Goal: Browse casually: Explore the website without a specific task or goal

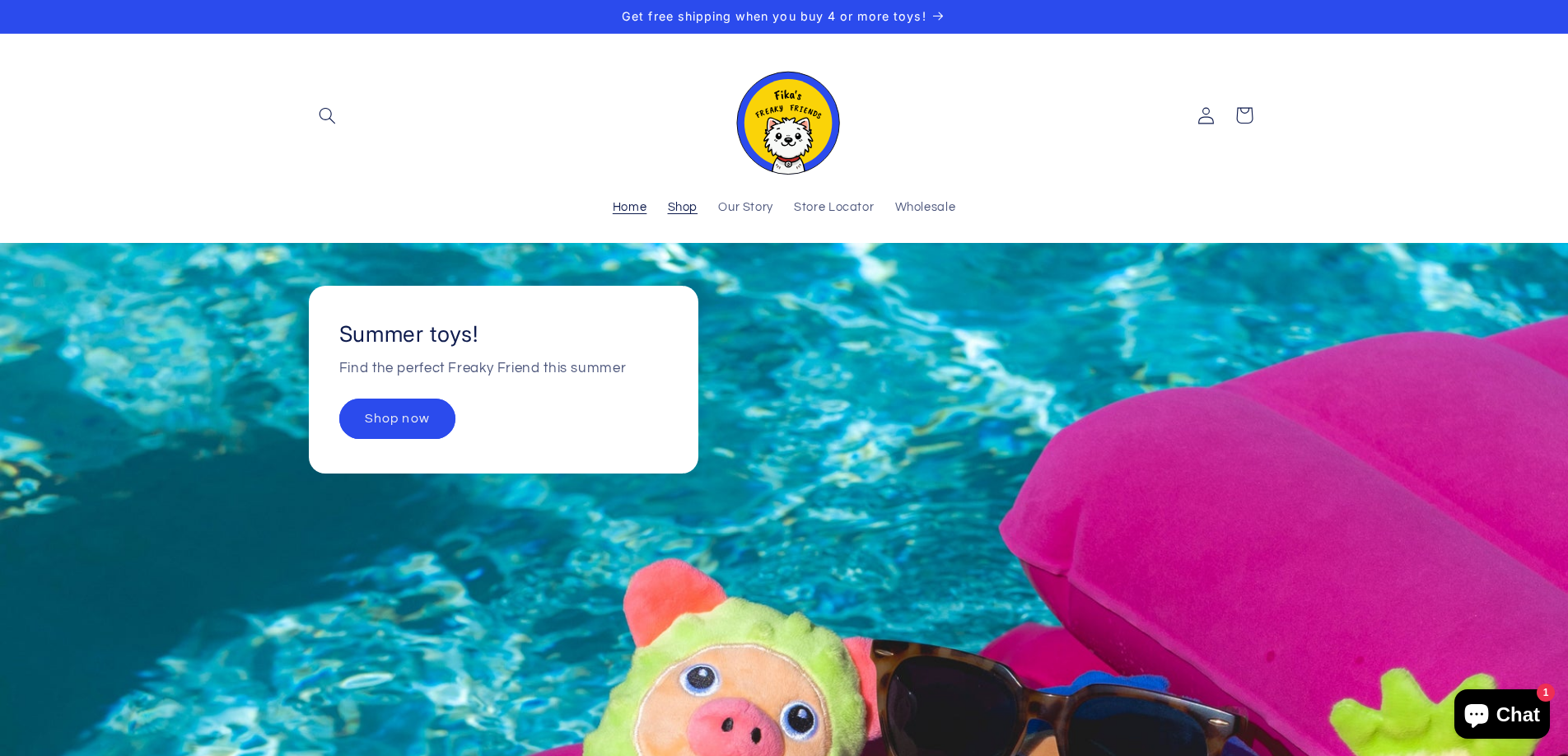
click at [677, 208] on span "Shop" at bounding box center [683, 208] width 31 height 16
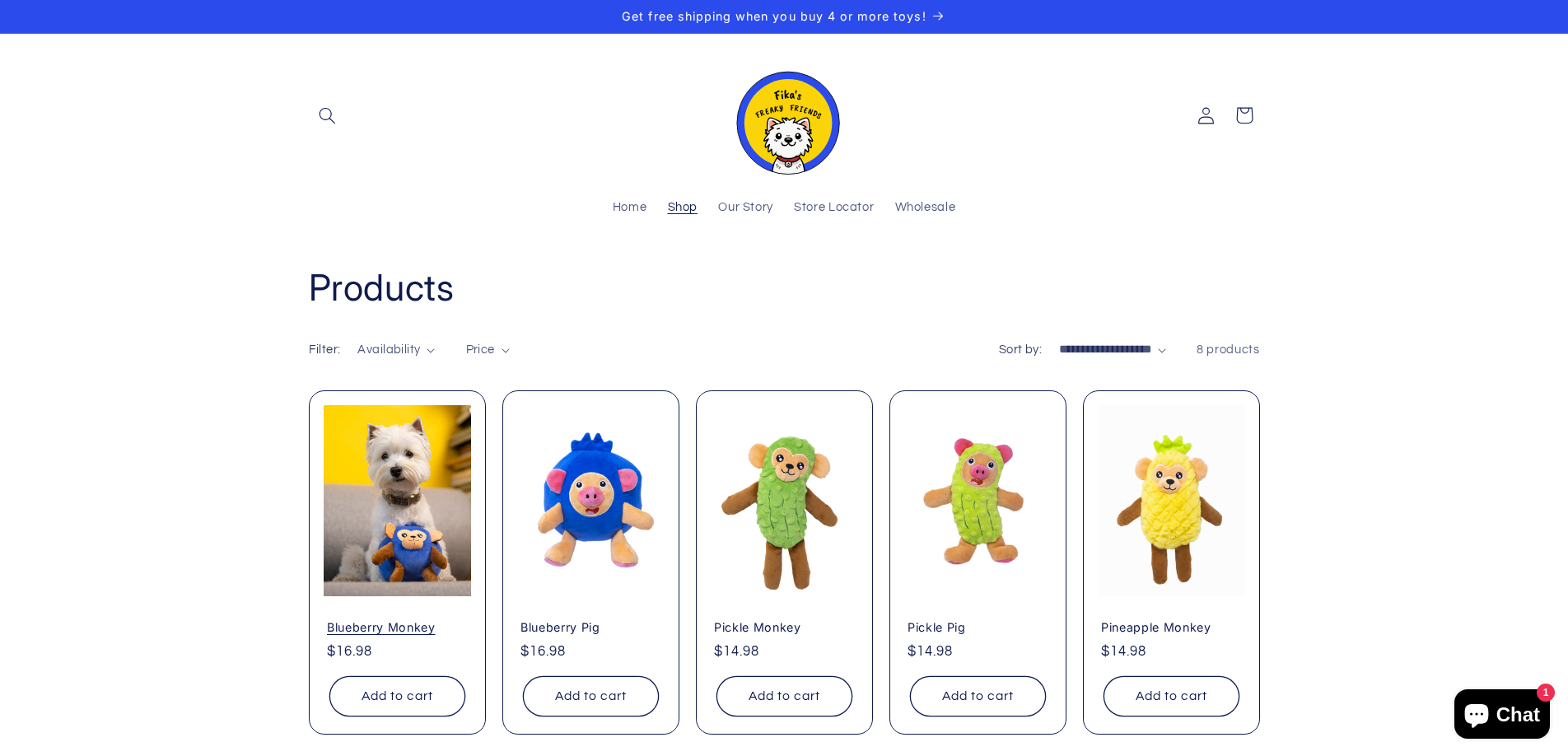
click at [383, 620] on link "Blueberry Monkey" at bounding box center [398, 627] width 141 height 15
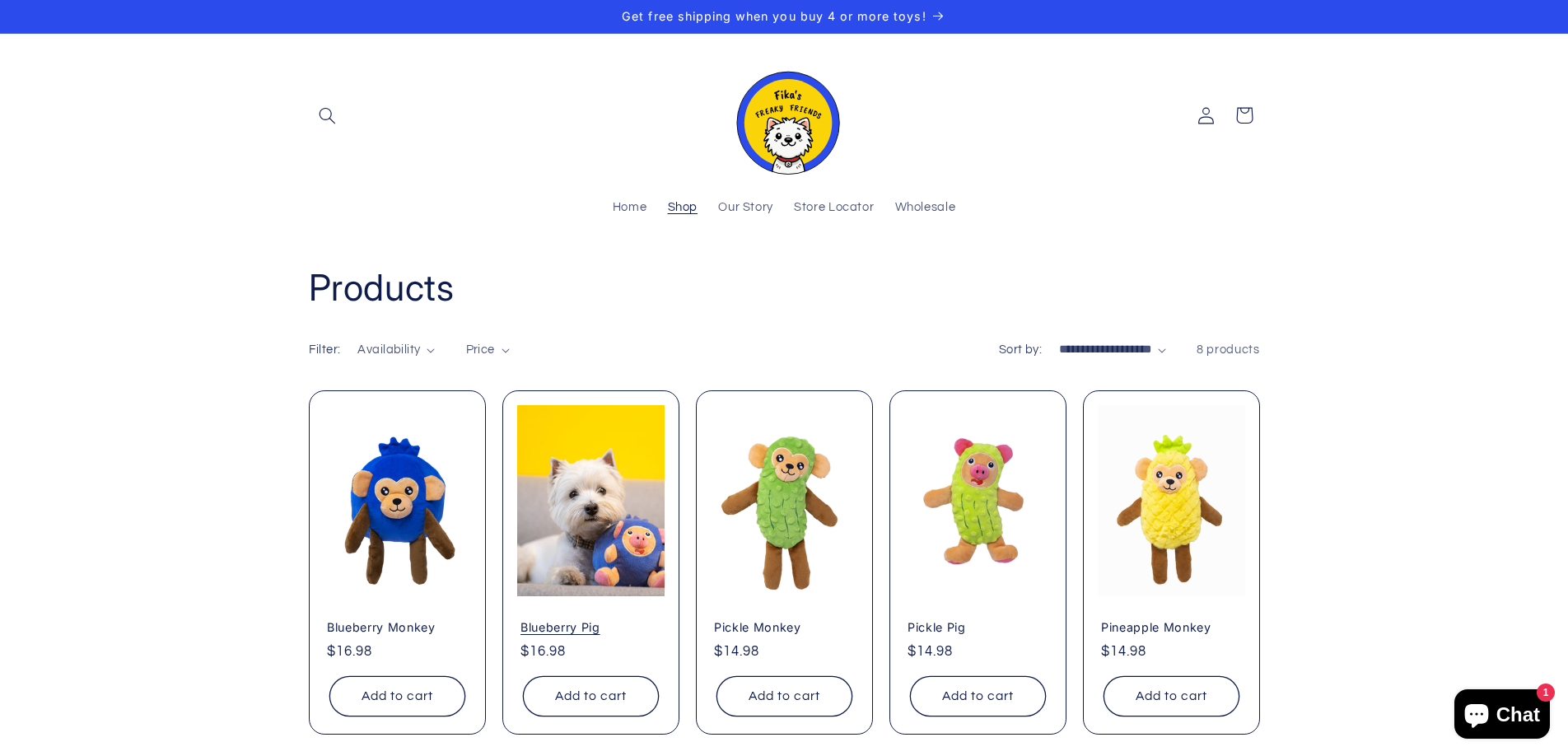
click at [587, 620] on link "Blueberry Pig" at bounding box center [591, 627] width 141 height 15
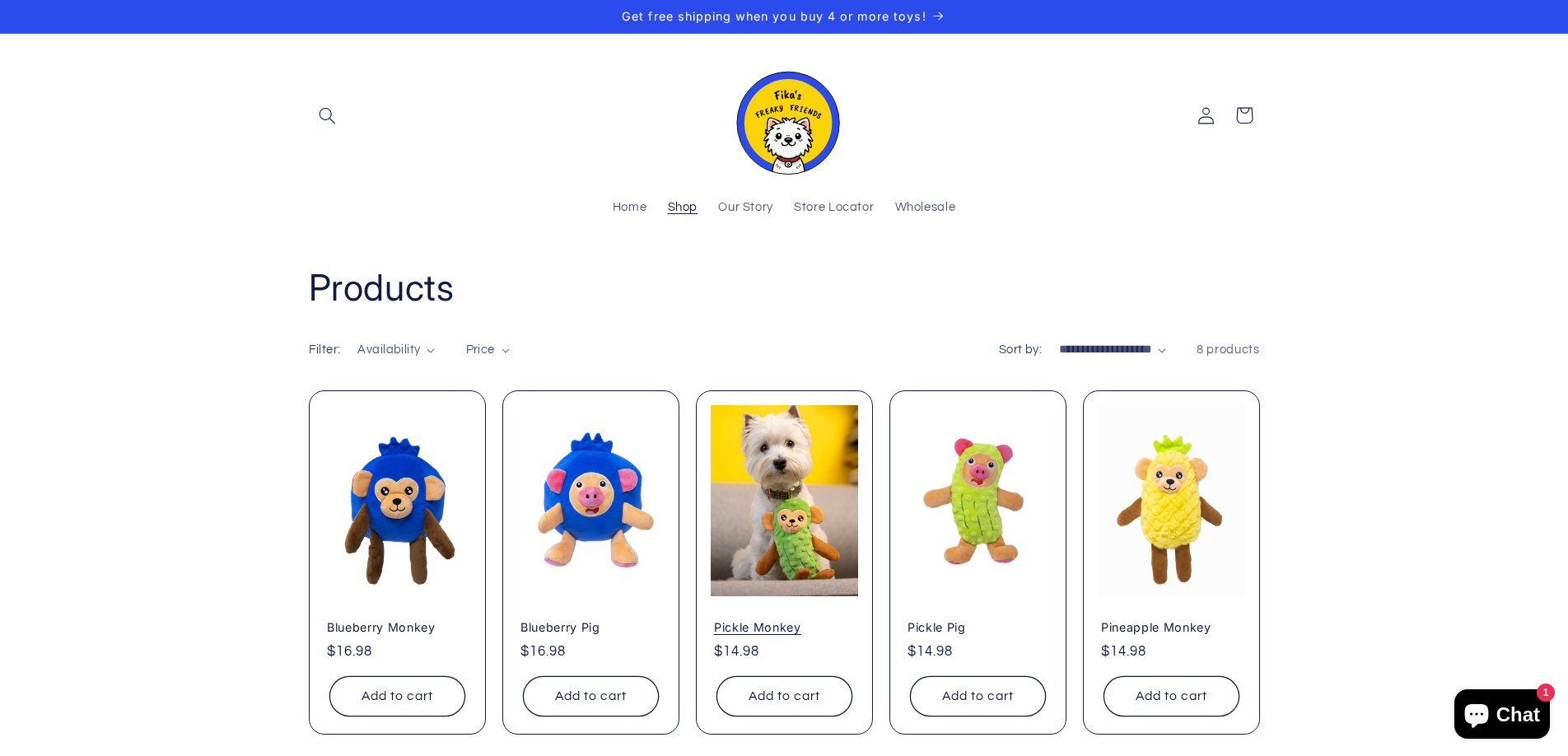
click at [778, 620] on link "Pickle Monkey" at bounding box center [785, 627] width 141 height 15
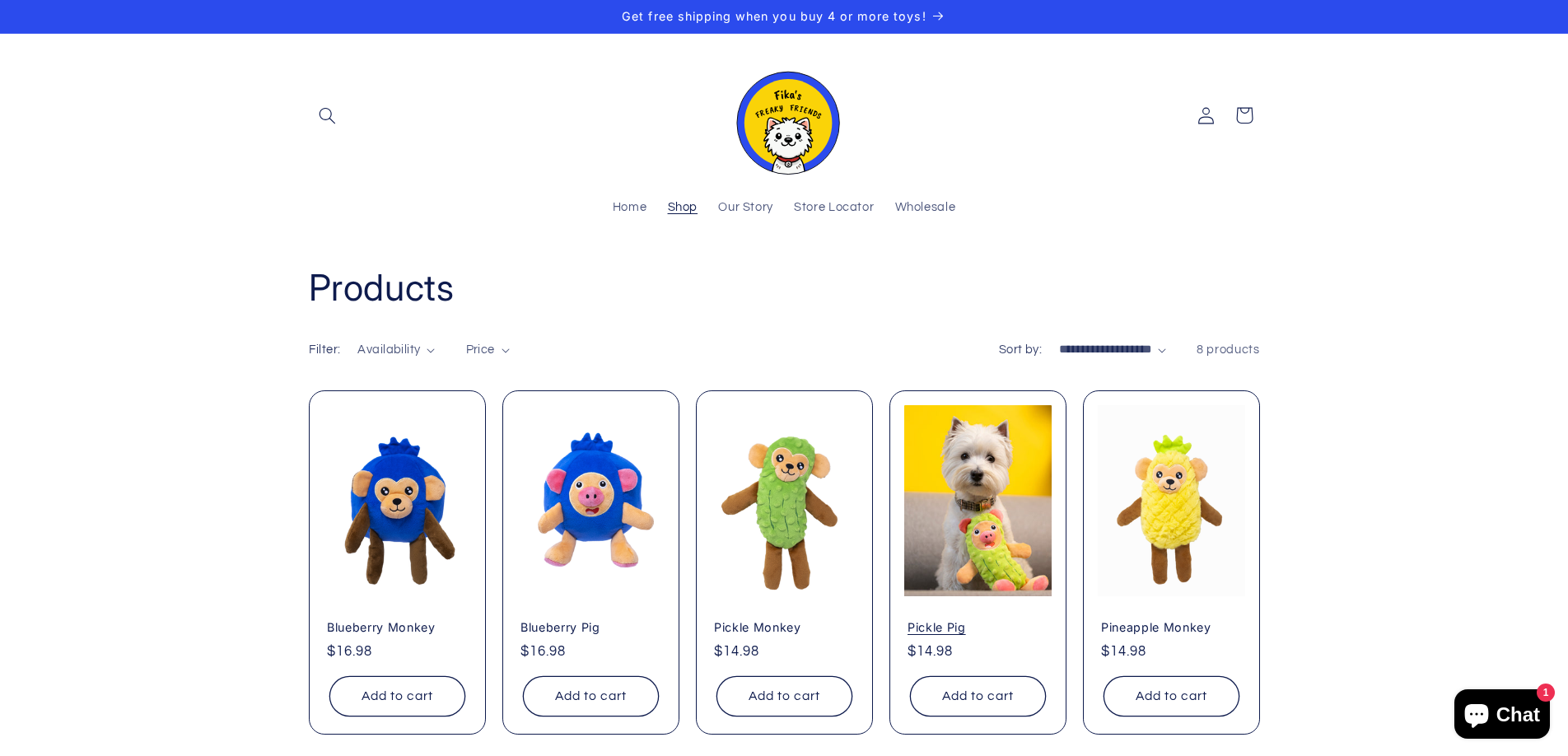
click at [975, 620] on link "Pickle Pig" at bounding box center [978, 627] width 141 height 15
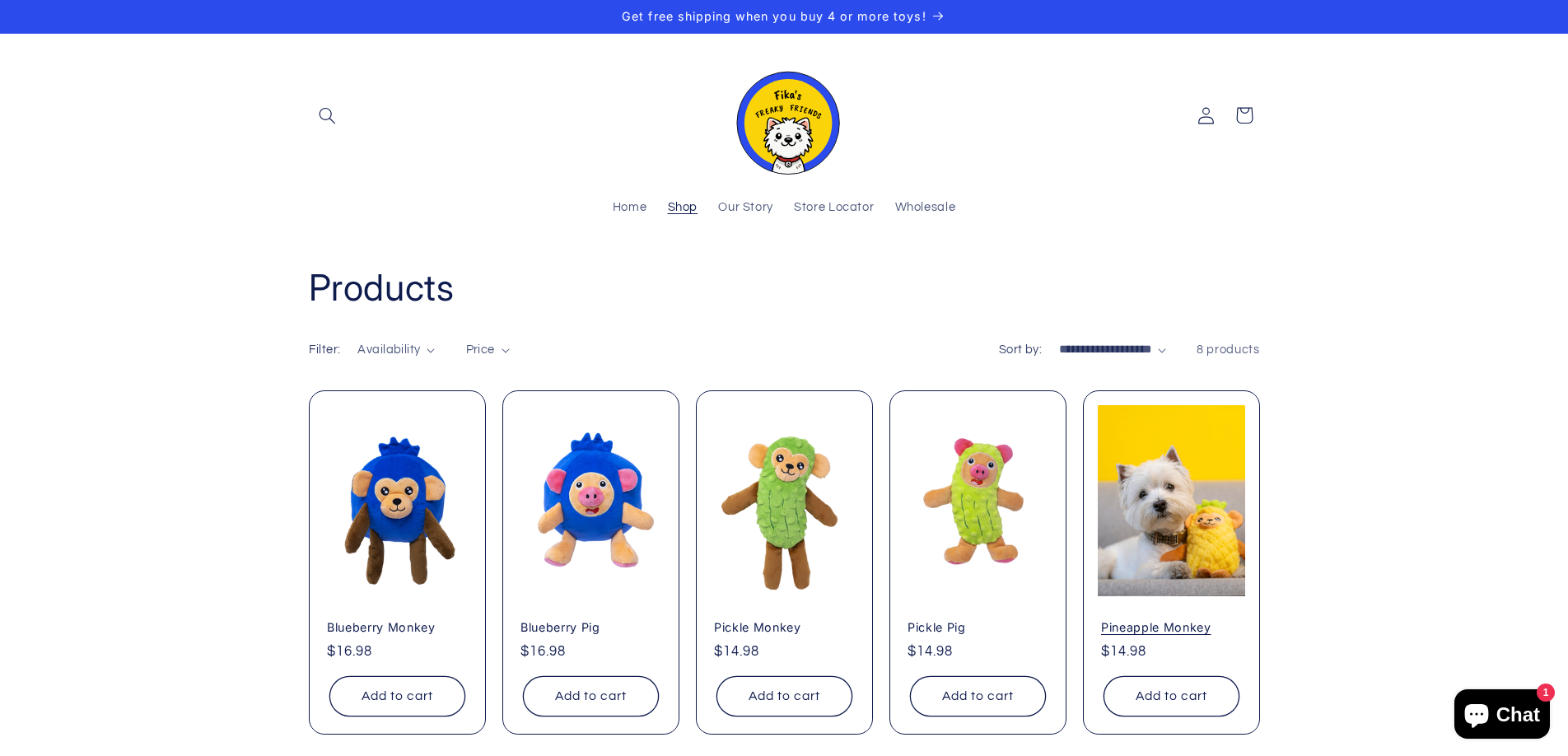
click at [1193, 620] on link "Pineapple Monkey" at bounding box center [1171, 627] width 141 height 15
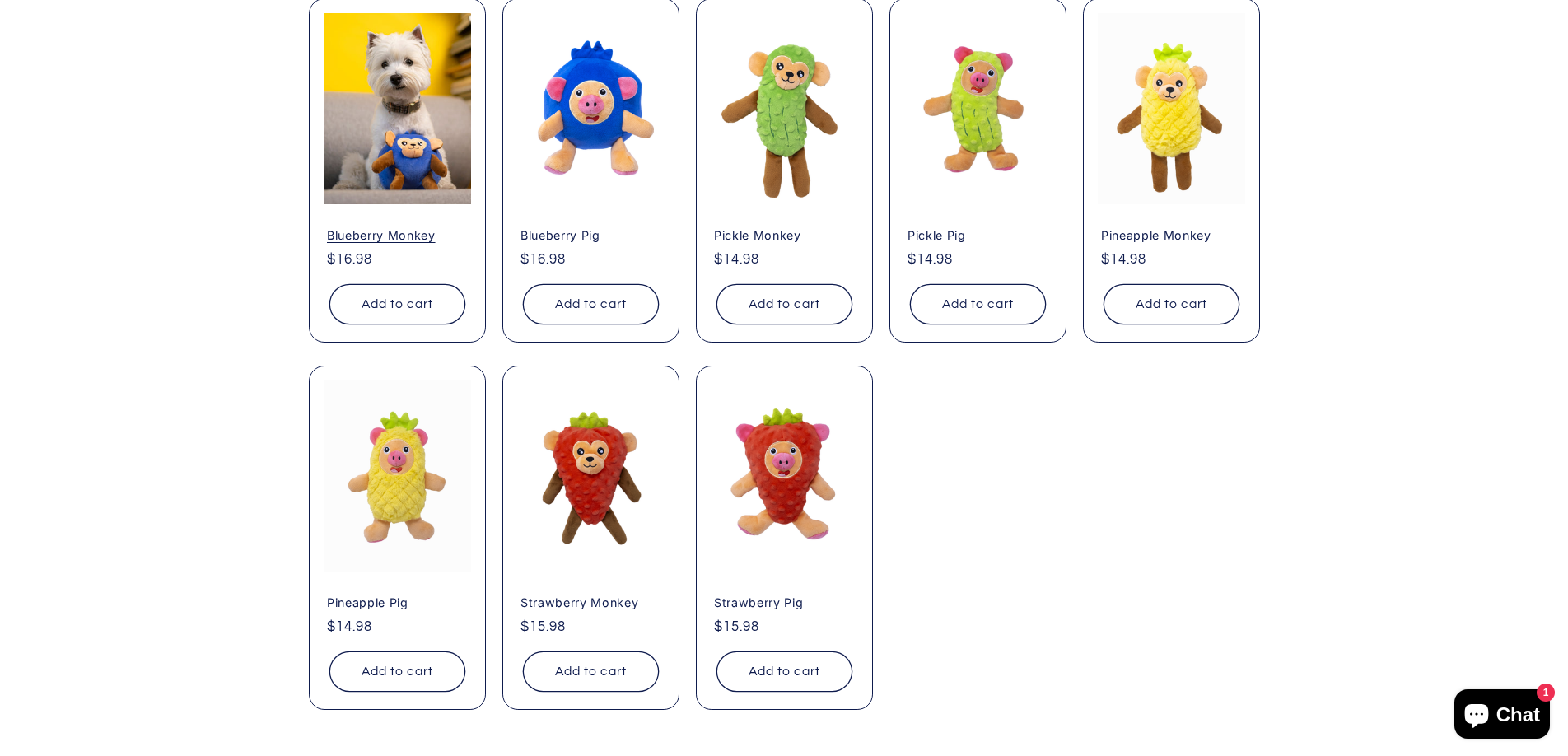
scroll to position [406, 0]
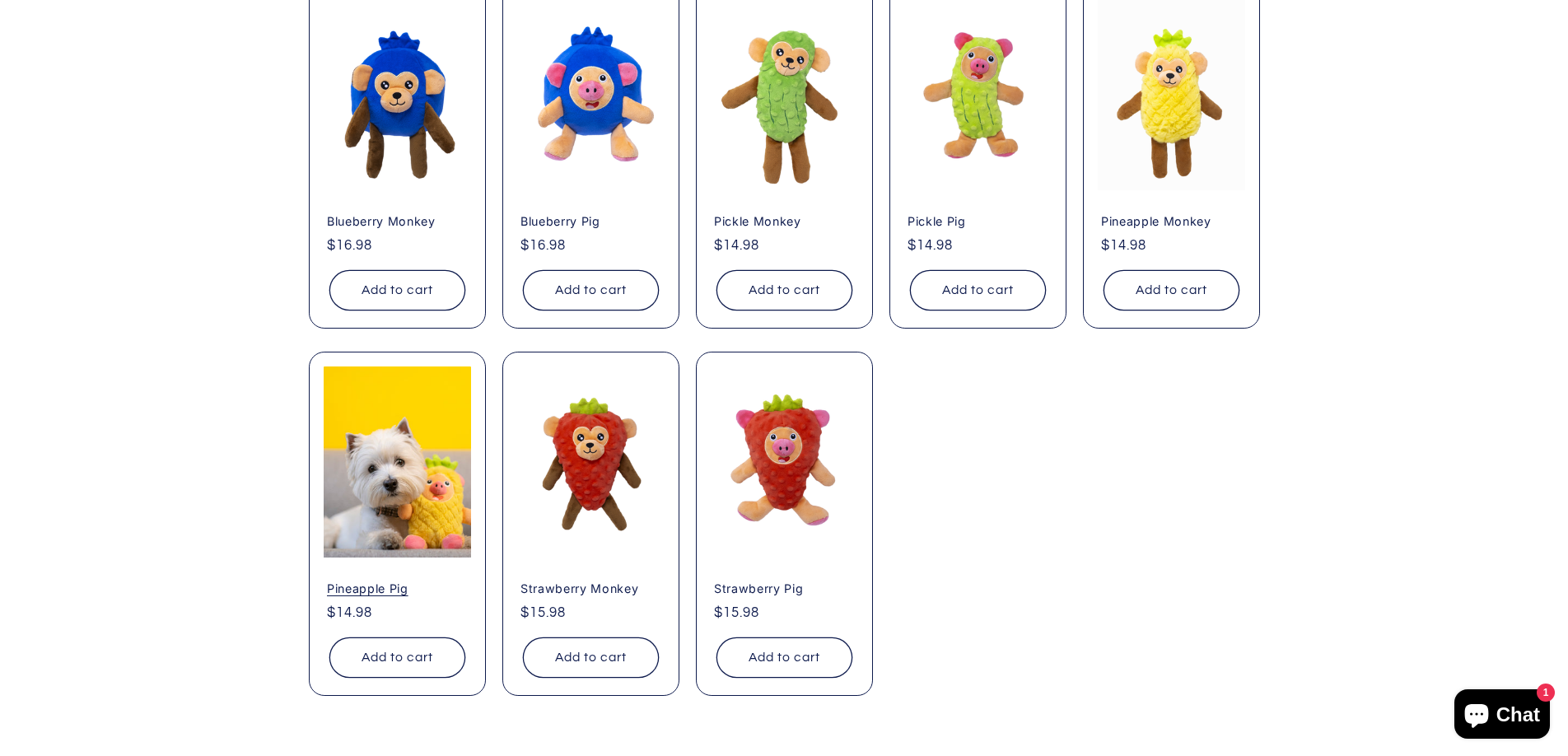
click at [418, 581] on link "Pineapple Pig" at bounding box center [398, 588] width 141 height 15
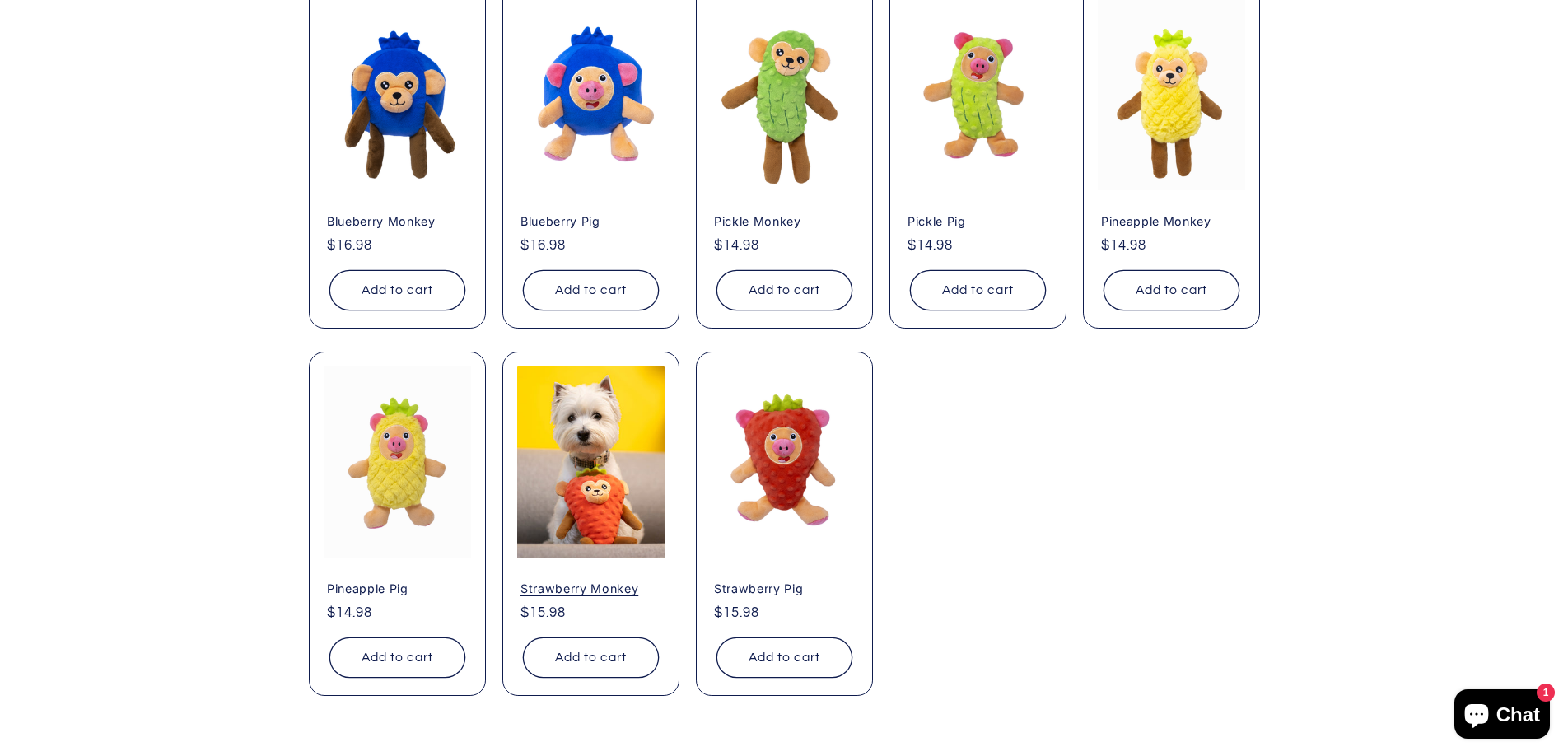
click at [587, 581] on link "Strawberry Monkey" at bounding box center [591, 588] width 141 height 15
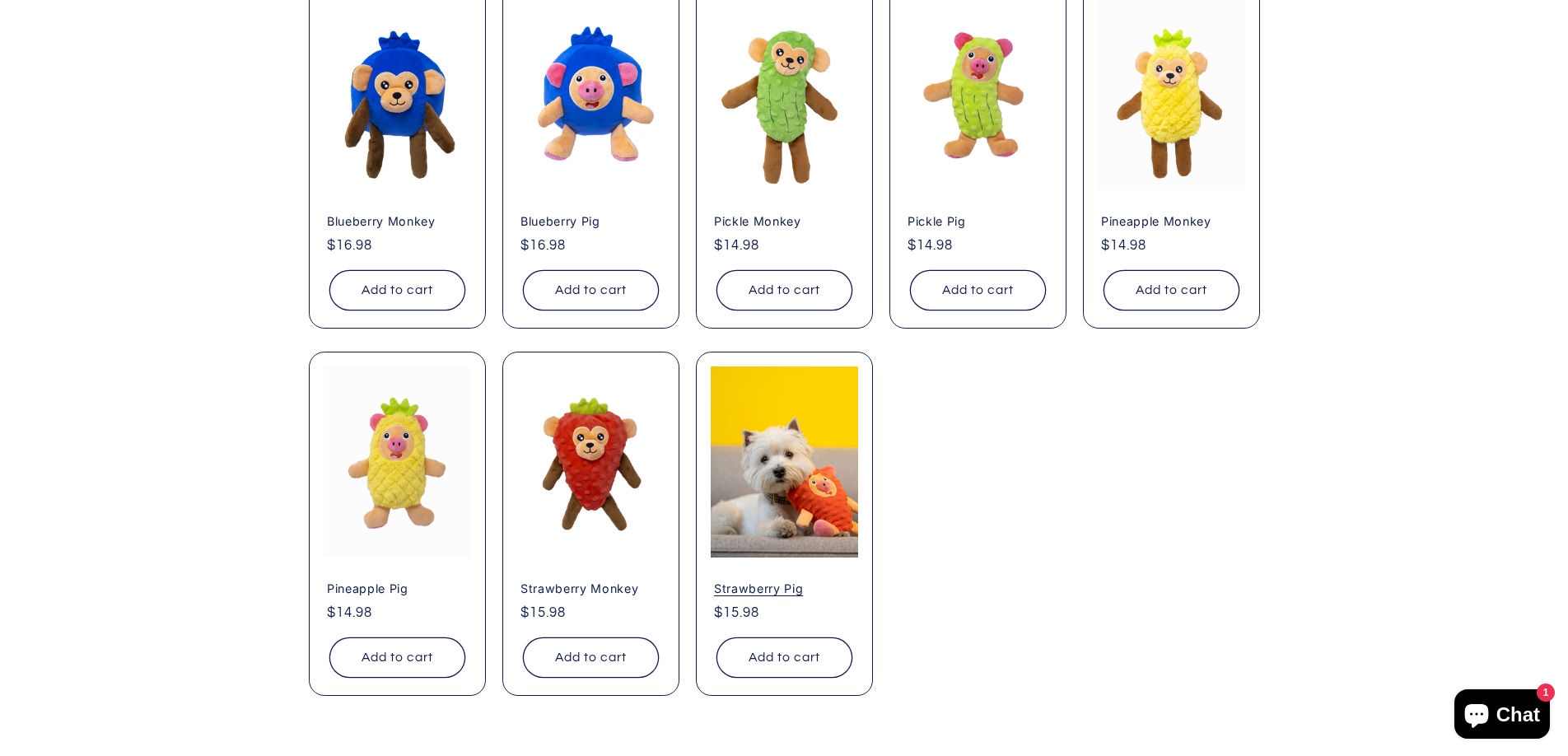
click at [781, 581] on link "Strawberry Pig" at bounding box center [785, 588] width 141 height 15
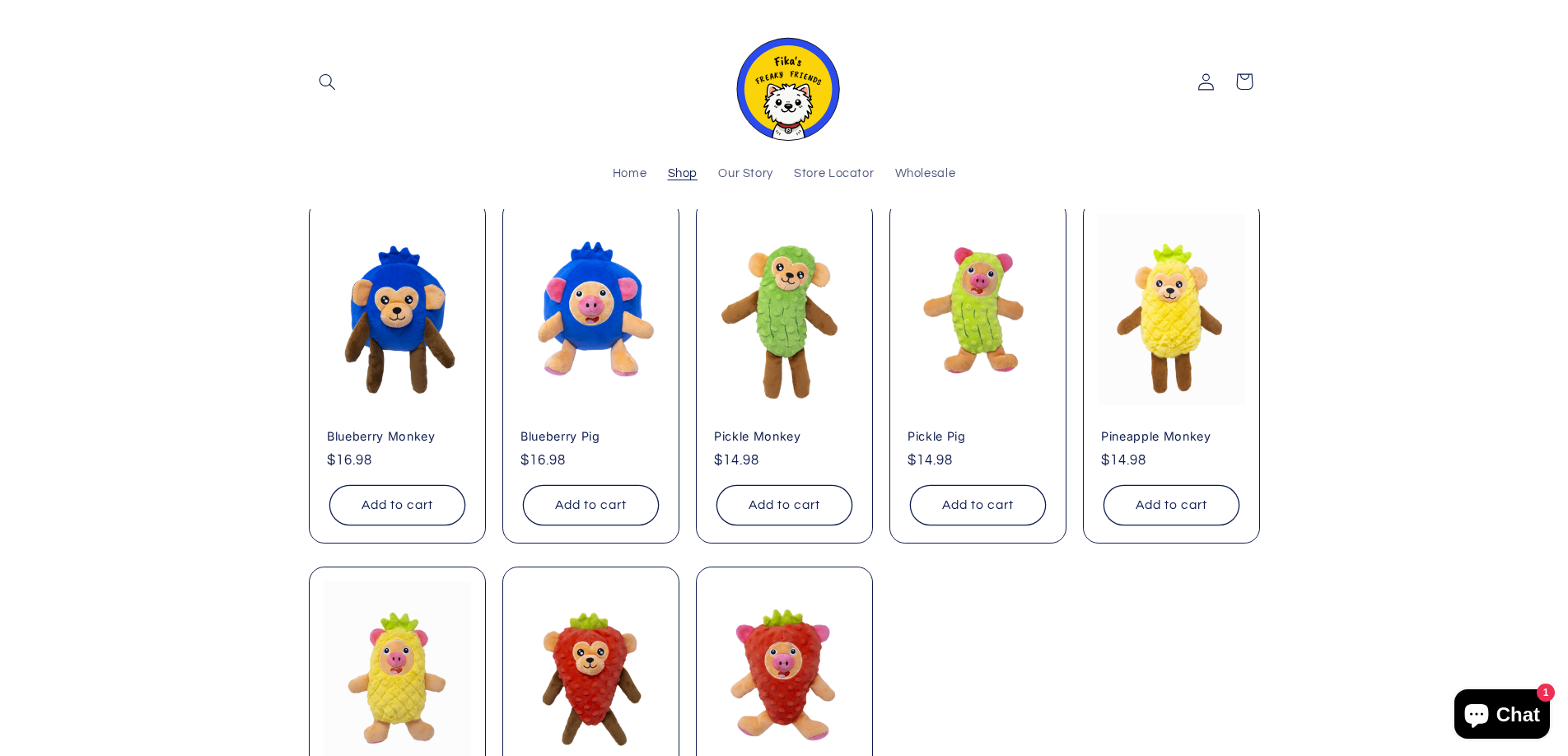
scroll to position [0, 0]
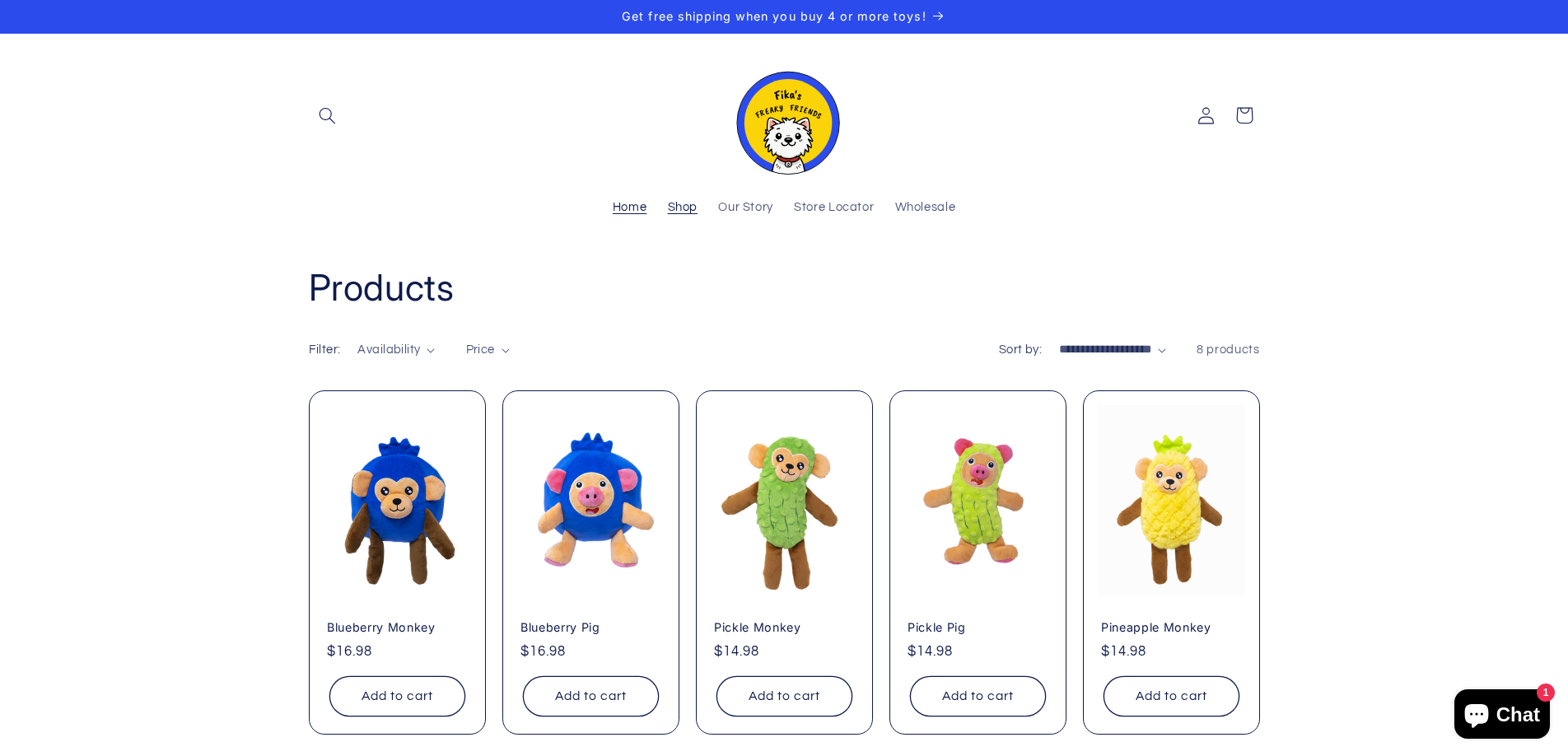
click at [635, 208] on span "Home" at bounding box center [629, 208] width 34 height 16
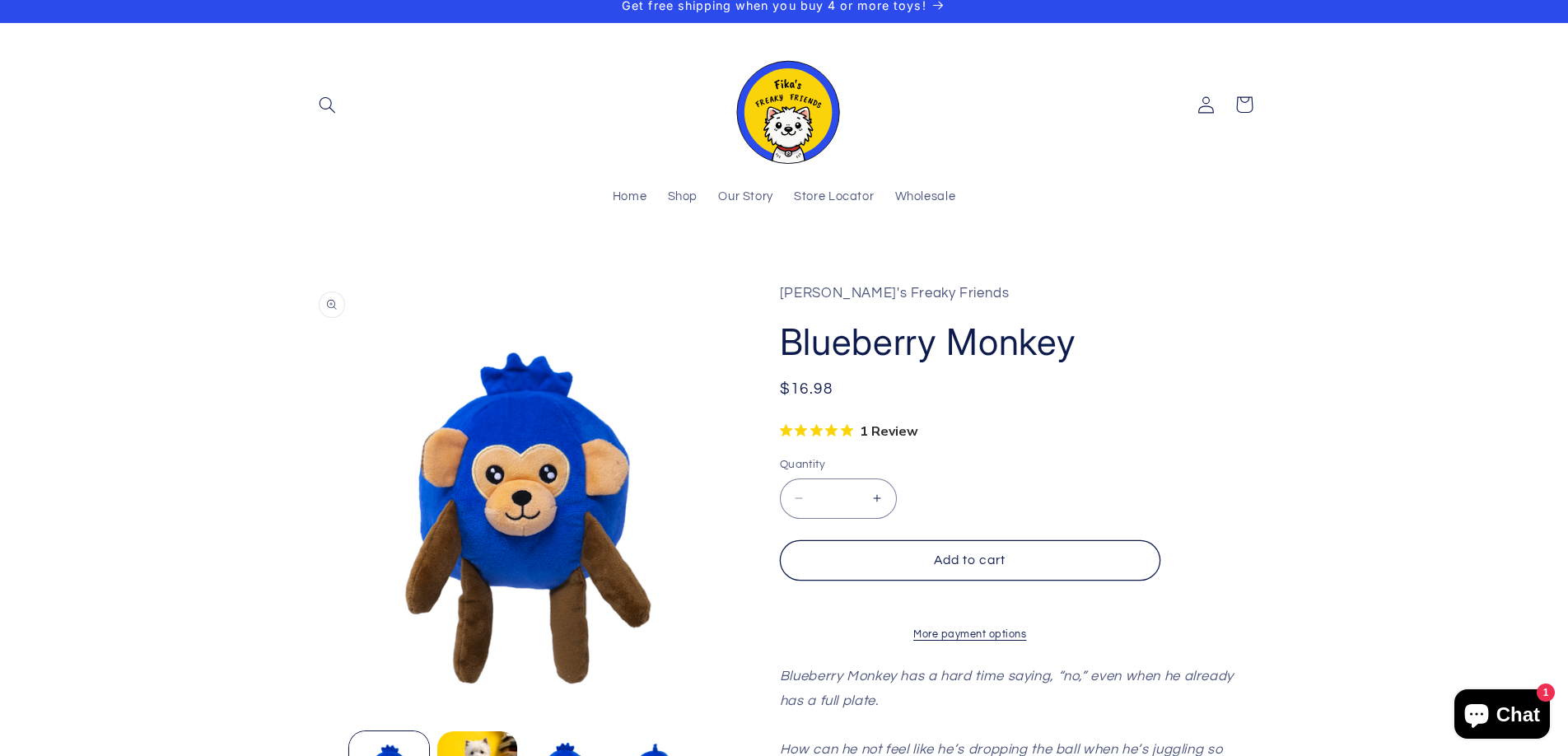
scroll to position [7, 0]
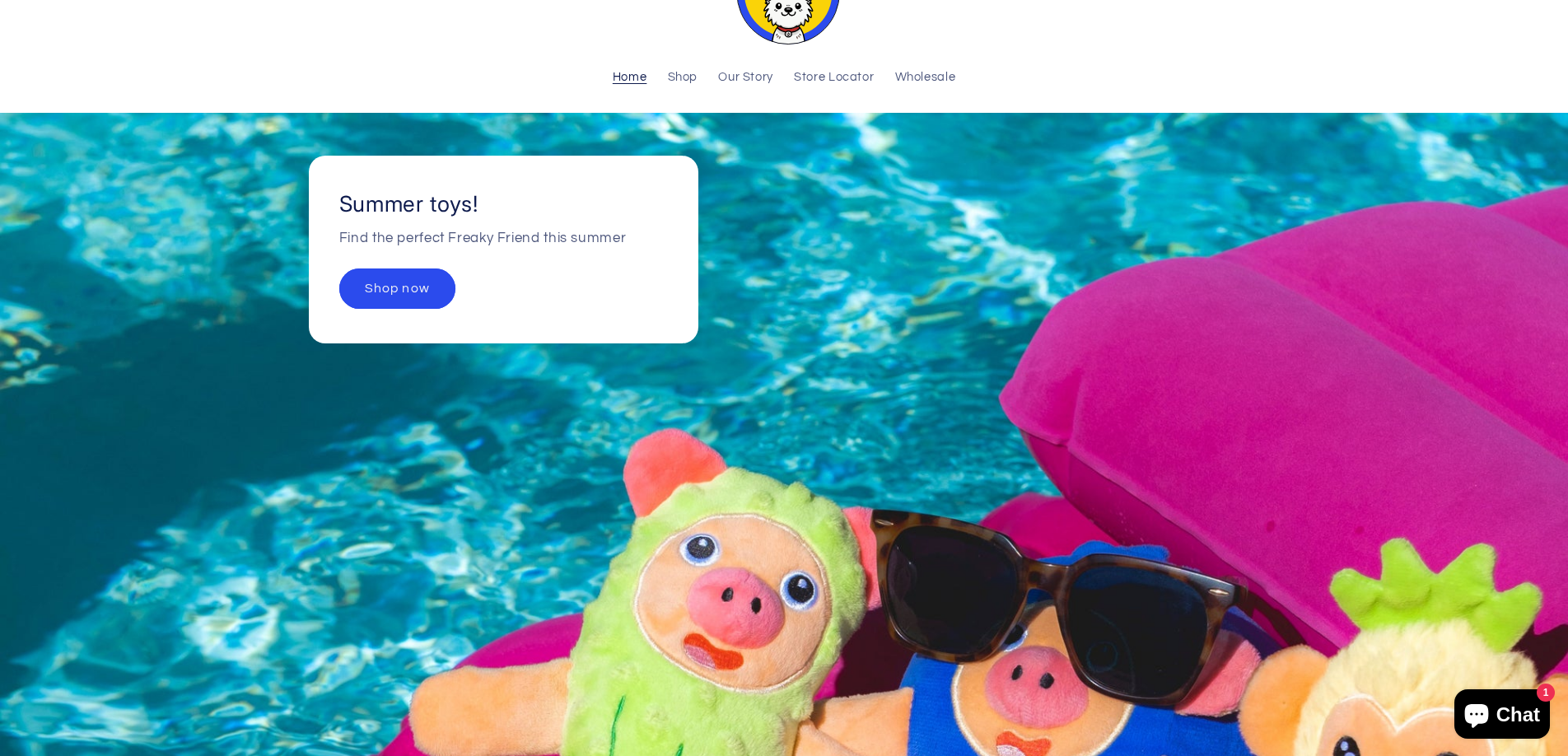
scroll to position [132, 0]
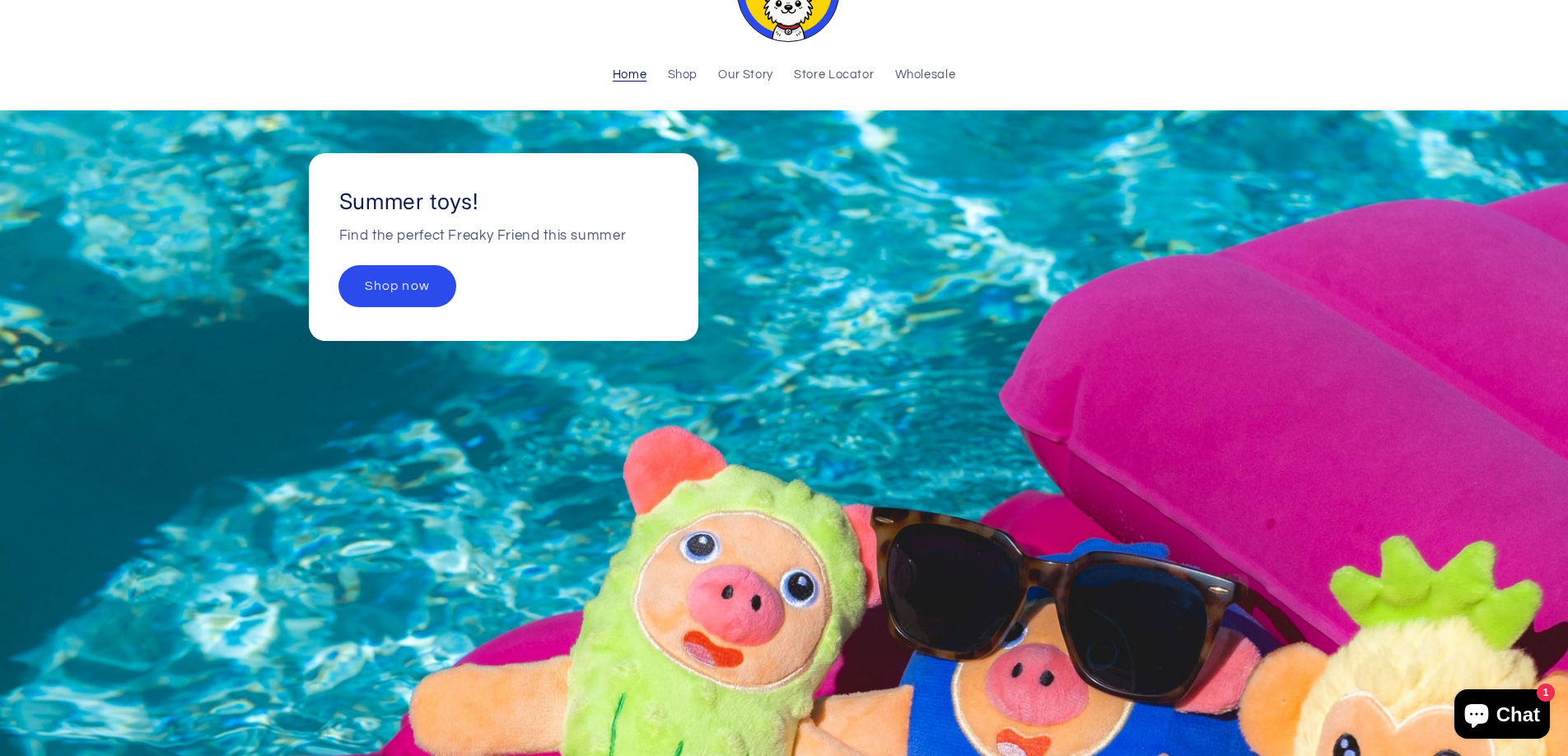
click at [386, 287] on link "Shop now" at bounding box center [396, 286] width 116 height 41
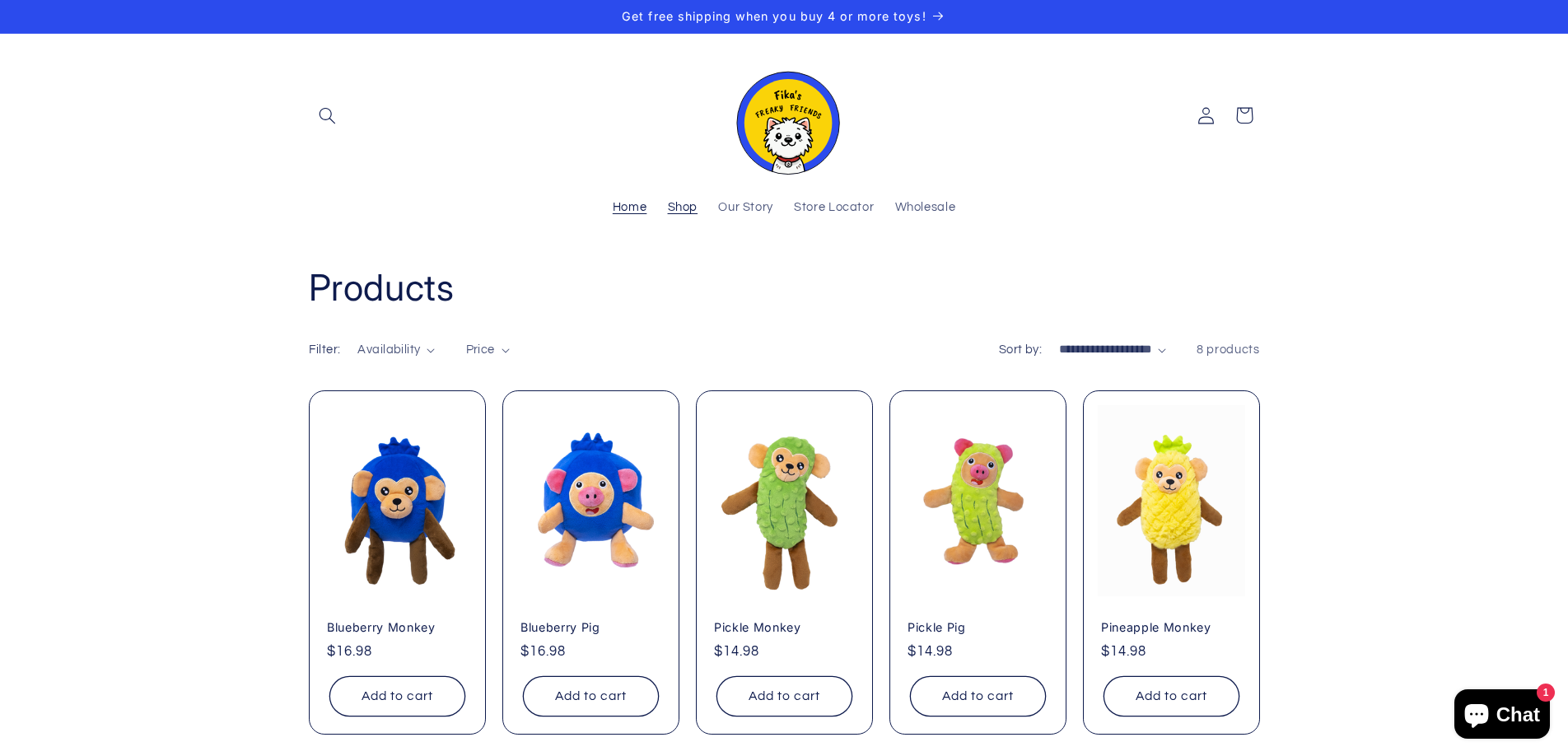
click at [625, 201] on span "Home" at bounding box center [629, 208] width 34 height 16
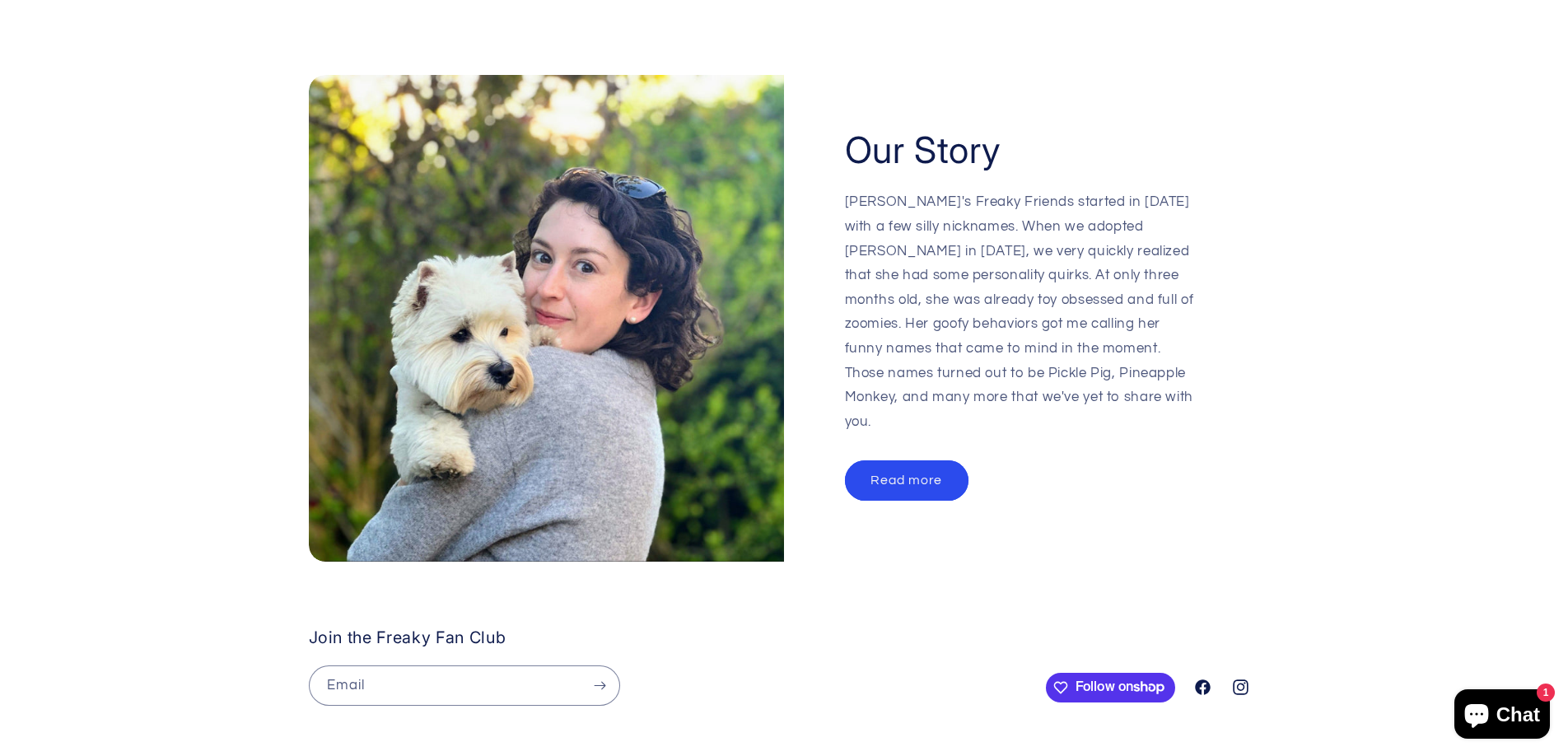
scroll to position [2491, 0]
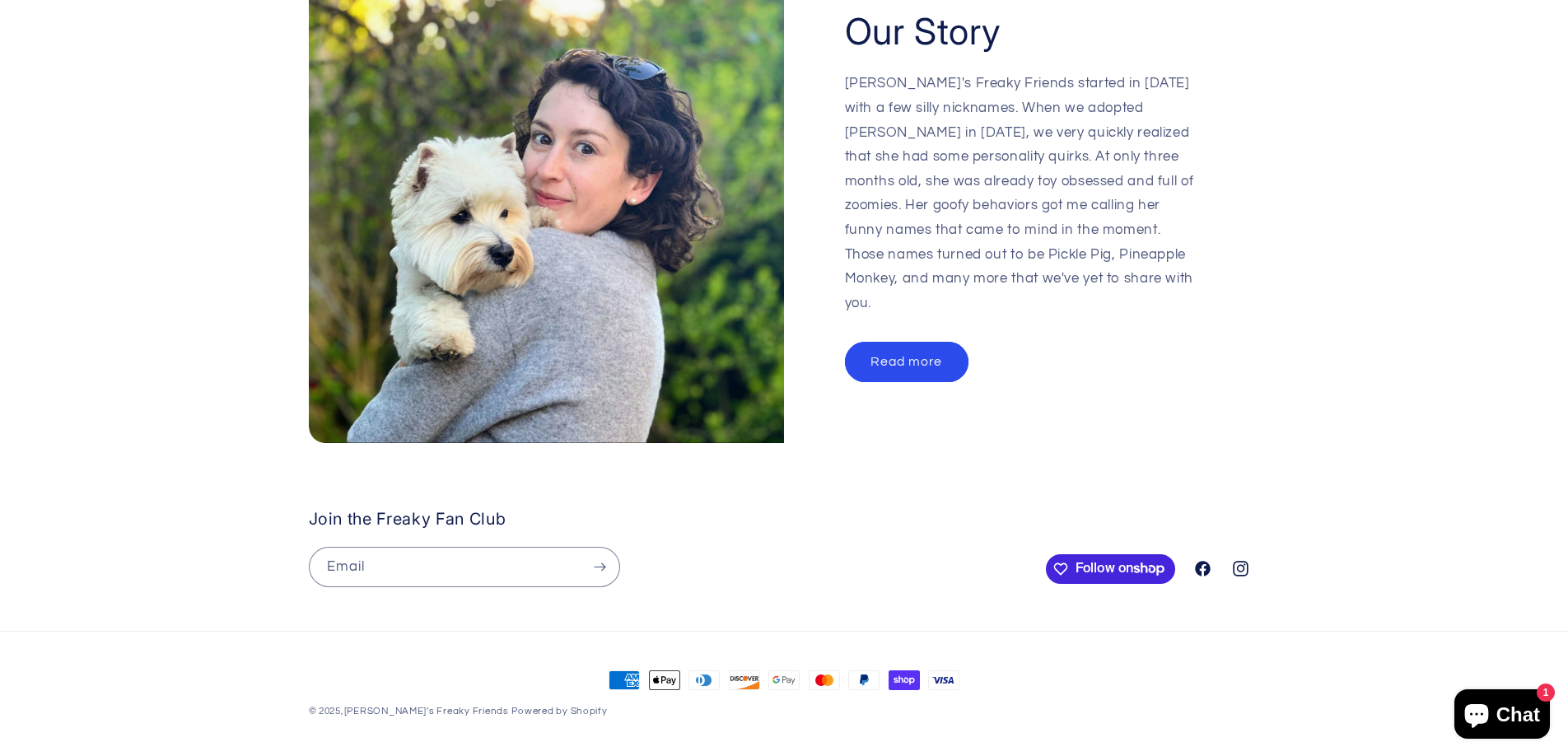
click at [1127, 561] on span "Follow on Shop" at bounding box center [1126, 569] width 100 height 15
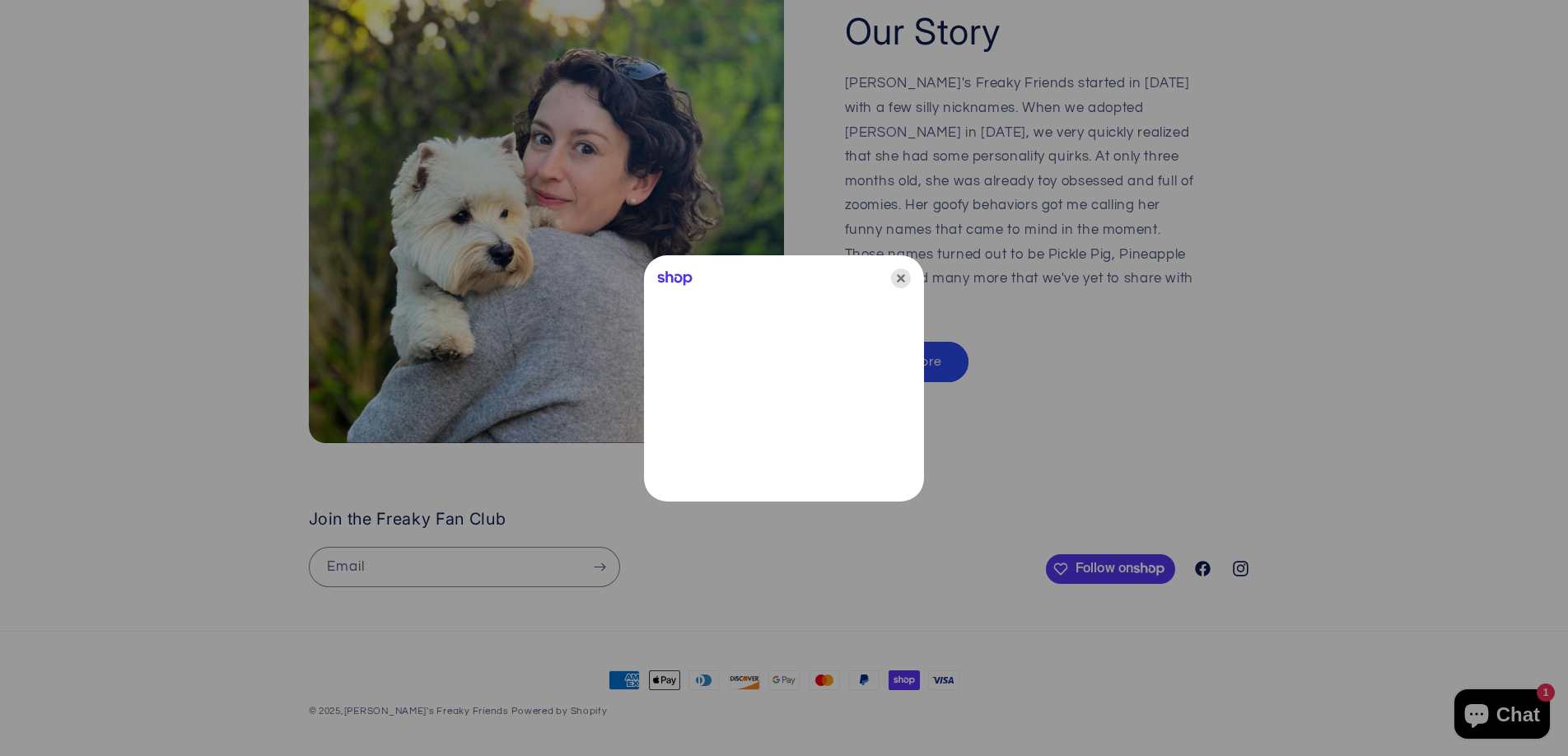
click at [897, 281] on icon "Close" at bounding box center [901, 278] width 19 height 19
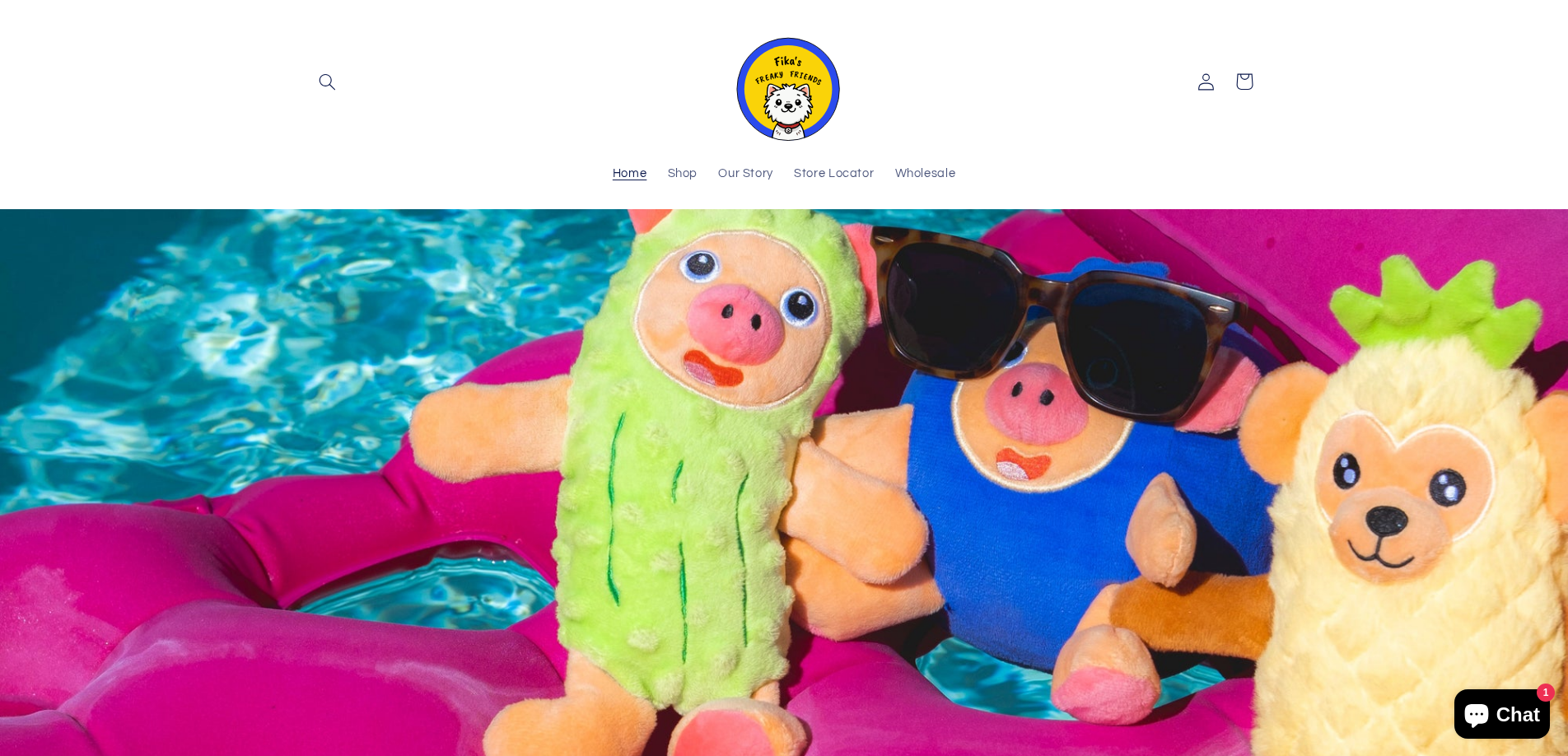
scroll to position [315, 0]
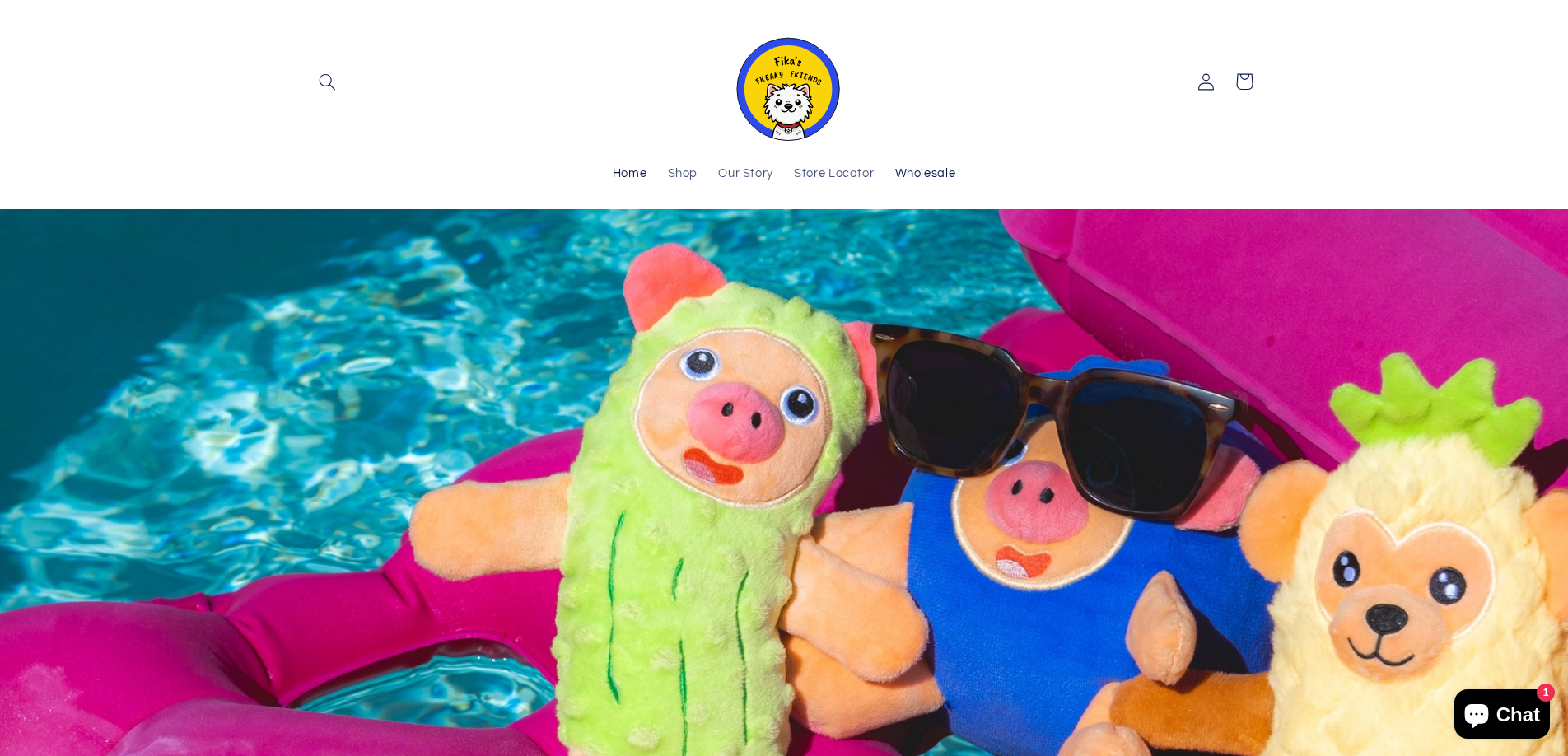
click at [923, 171] on span "Wholesale" at bounding box center [926, 174] width 61 height 16
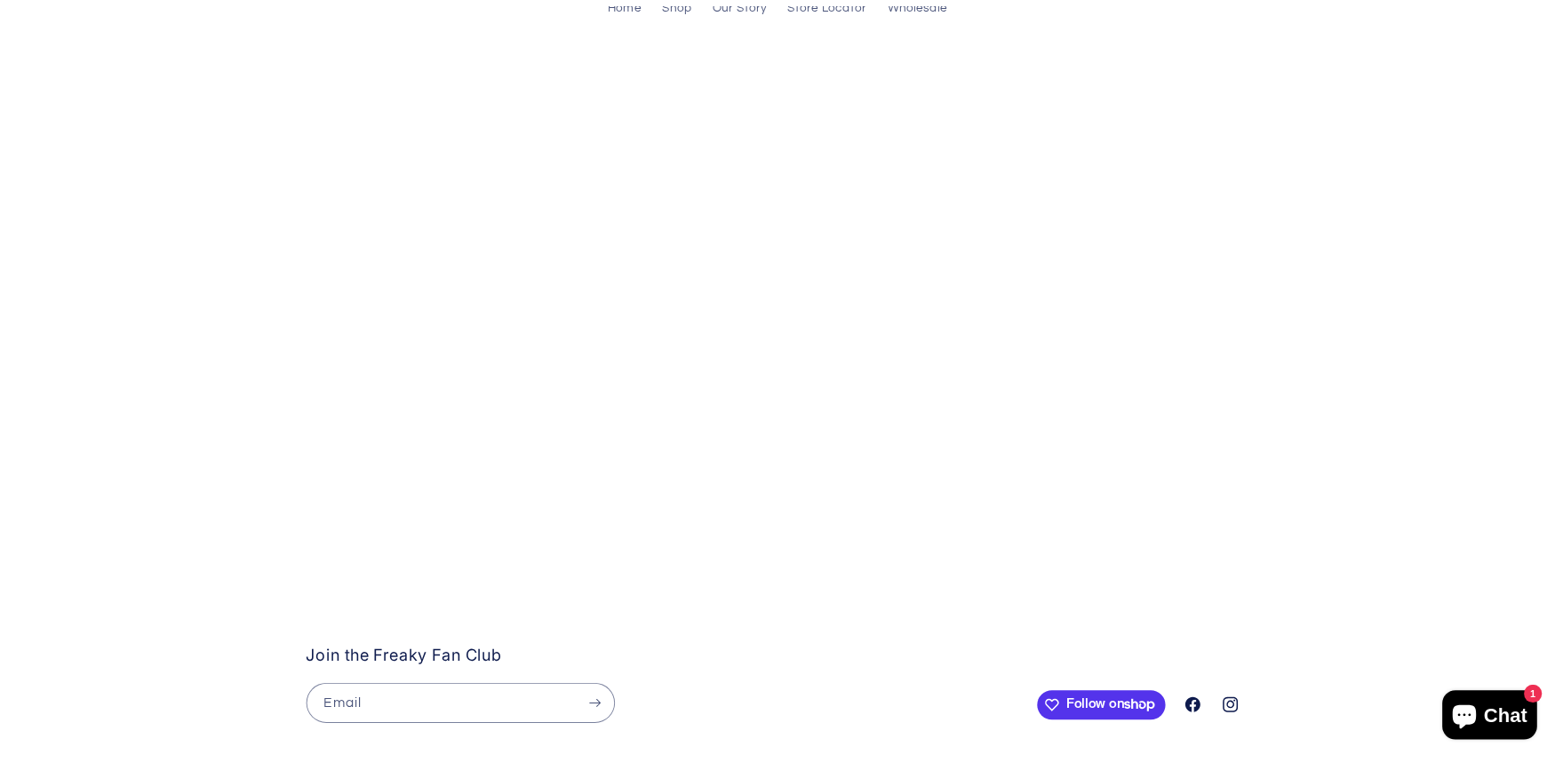
scroll to position [239, 0]
